Goal: Use online tool/utility: Utilize a website feature to perform a specific function

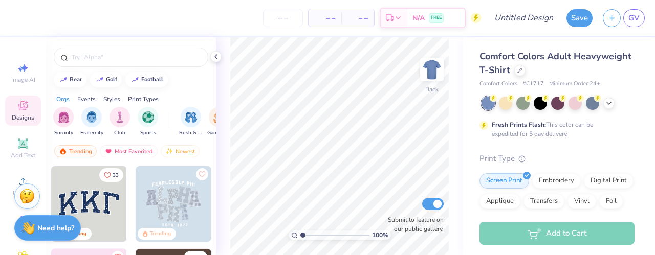
click at [108, 204] on img at bounding box center [89, 204] width 76 height 76
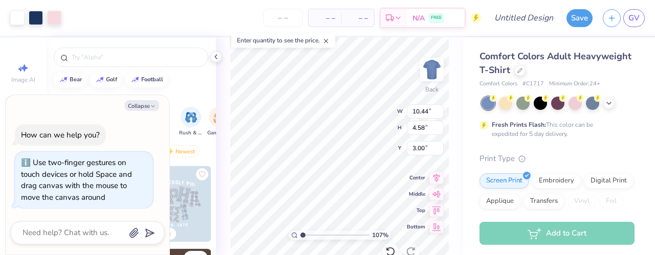
type input "1.08905915145086"
type textarea "x"
type input "1.31838979403974"
type textarea "x"
type input "1.31838979403974"
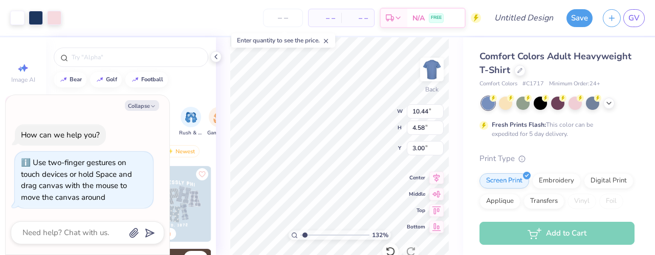
type textarea "x"
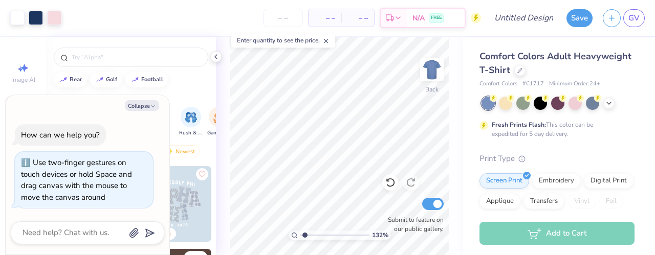
type input "1.31838979403974"
type textarea "x"
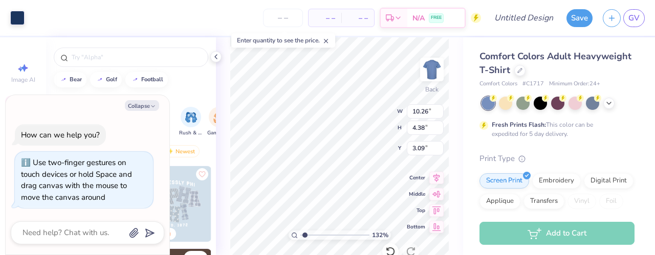
type input "1.31838979403974"
type textarea "x"
type input "1.31838979403974"
type textarea "x"
type input "1"
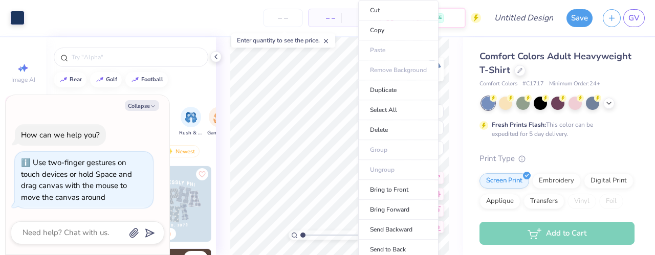
type textarea "x"
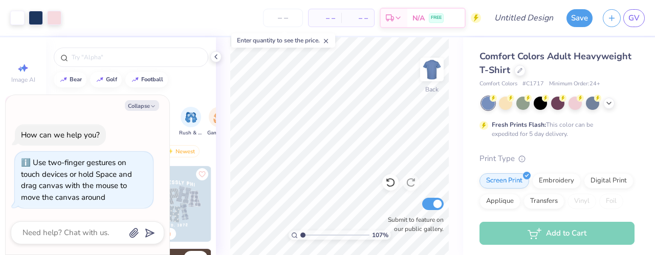
type input "1.06847717434578"
type textarea "x"
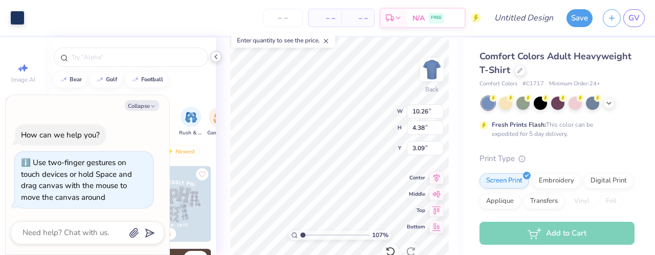
click at [215, 62] on div at bounding box center [215, 56] width 11 height 11
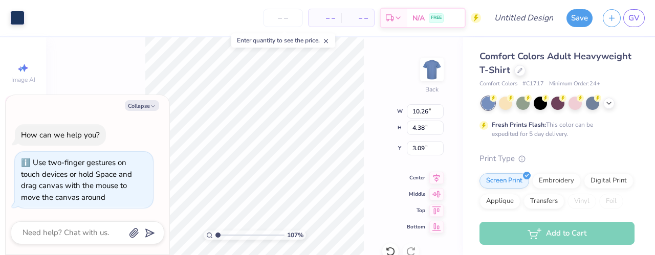
type input "1.06847717434578"
click at [146, 107] on button "Collapse" at bounding box center [142, 105] width 34 height 11
type textarea "x"
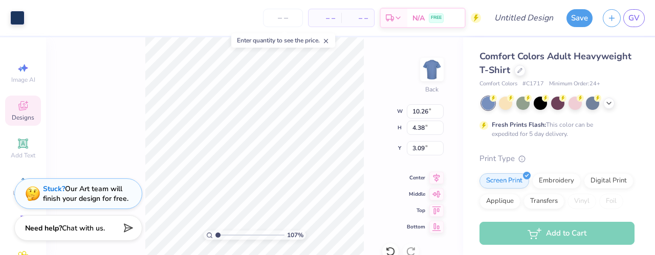
type input "1.06847717434578"
type input "10.17"
type input "4.25"
type input "3.11"
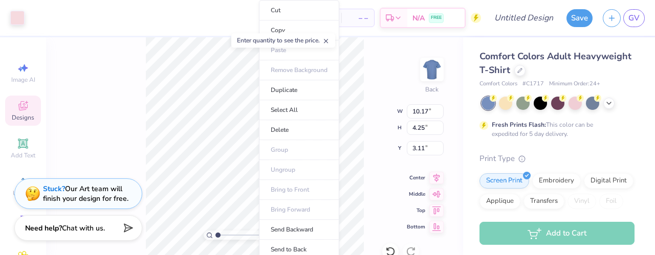
type input "1"
type input "10.26"
type input "4.38"
type input "3.09"
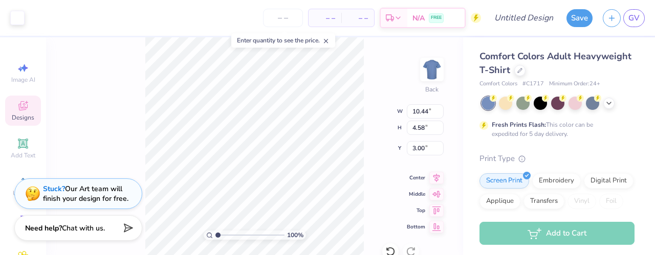
type input "10.17"
type input "4.25"
type input "3.11"
click at [394, 247] on icon at bounding box center [390, 252] width 10 height 10
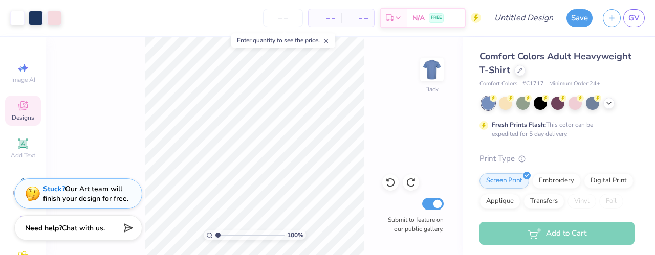
scroll to position [96, 0]
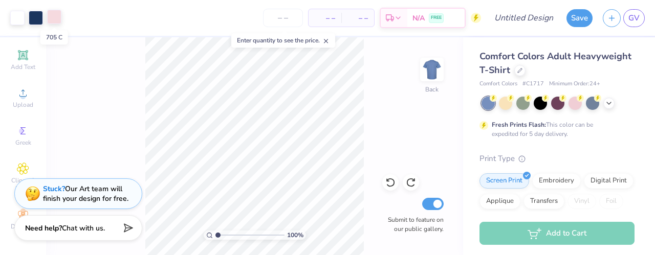
click at [54, 19] on div at bounding box center [54, 17] width 14 height 14
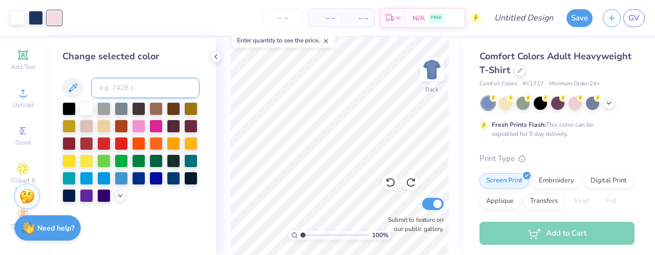
click at [151, 87] on input at bounding box center [145, 88] width 108 height 20
paste input "#EEC6CA"
click at [119, 193] on icon at bounding box center [120, 195] width 8 height 8
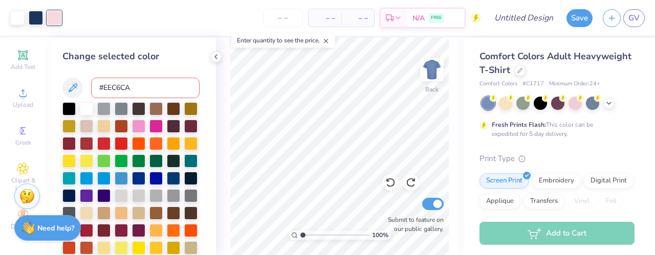
click at [104, 88] on input "#EEC6CA" at bounding box center [145, 88] width 108 height 20
click at [133, 86] on input "EEC6CA" at bounding box center [145, 88] width 108 height 20
type input "EEC6CA"
click at [160, 62] on div "Change selected color" at bounding box center [130, 57] width 137 height 14
click at [330, 44] on icon at bounding box center [325, 40] width 7 height 7
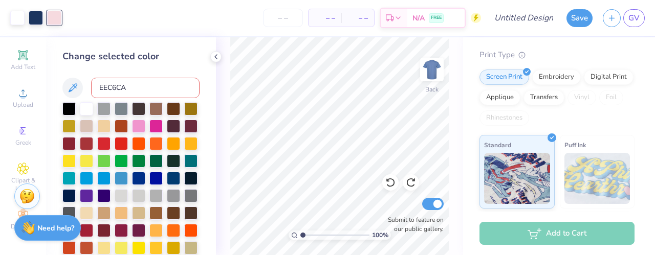
scroll to position [139, 0]
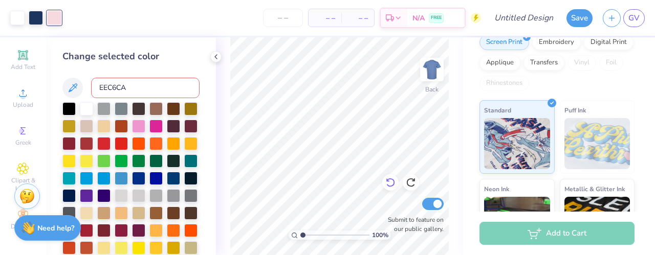
click at [389, 184] on icon at bounding box center [390, 183] width 10 height 10
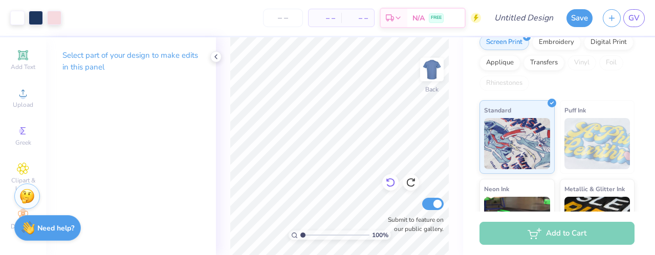
click at [389, 184] on icon at bounding box center [390, 183] width 10 height 10
